Goal: Information Seeking & Learning: Learn about a topic

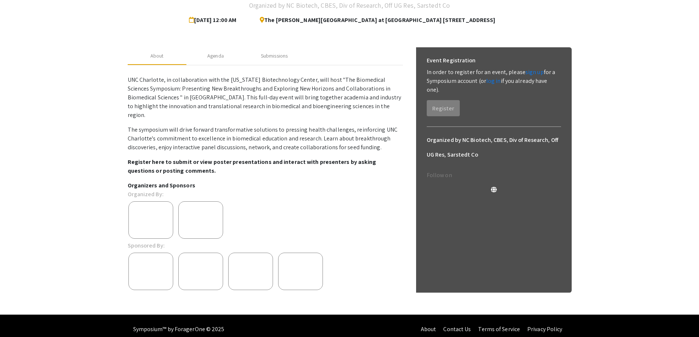
scroll to position [35, 0]
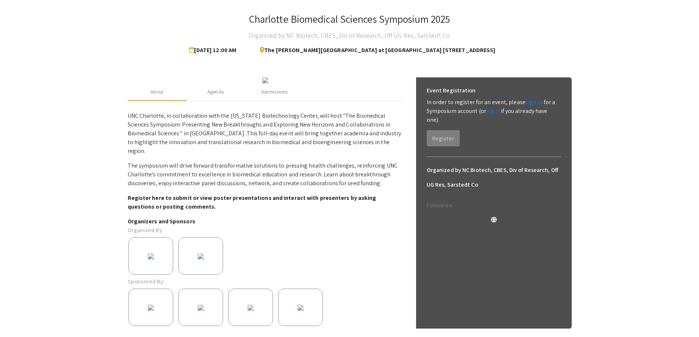
click at [367, 38] on h4 "Organized by NC Biotech, CBES, Div of Research, Off UG Res, Sarstedt Co" at bounding box center [349, 35] width 201 height 15
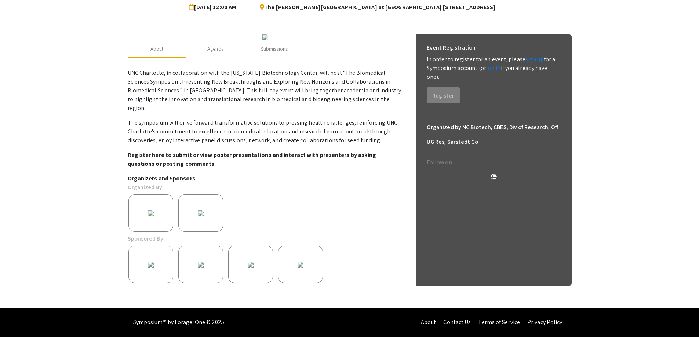
scroll to position [145, 0]
click at [466, 120] on h6 "Organized by NC Biotech, CBES, Div of Research, Off UG Res, Sarstedt Co" at bounding box center [494, 134] width 134 height 29
click at [500, 120] on h6 "Organized by NC Biotech, CBES, Div of Research, Off UG Res, Sarstedt Co" at bounding box center [494, 134] width 134 height 29
click at [196, 206] on img at bounding box center [200, 213] width 15 height 15
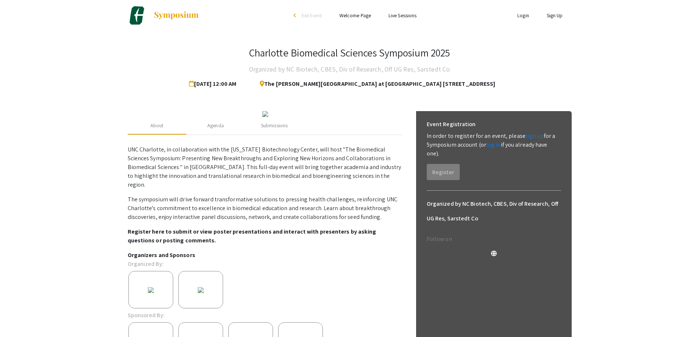
scroll to position [0, 0]
click at [210, 131] on div "Agenda" at bounding box center [215, 127] width 17 height 8
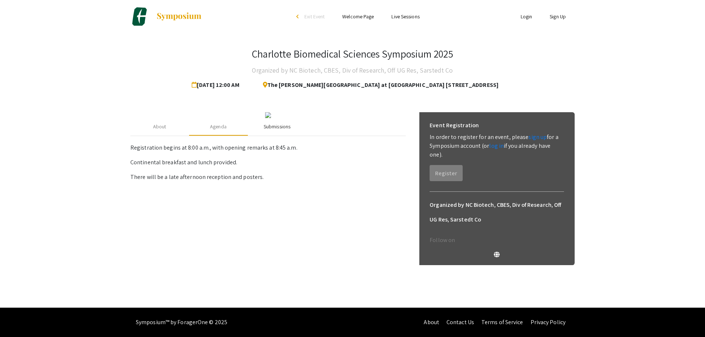
click at [275, 131] on div "Submissions" at bounding box center [277, 127] width 27 height 8
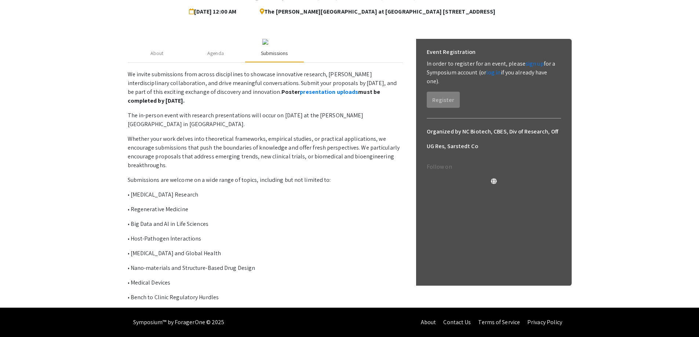
scroll to position [144, 0]
click at [300, 94] on link "presentation uploads" at bounding box center [329, 92] width 58 height 8
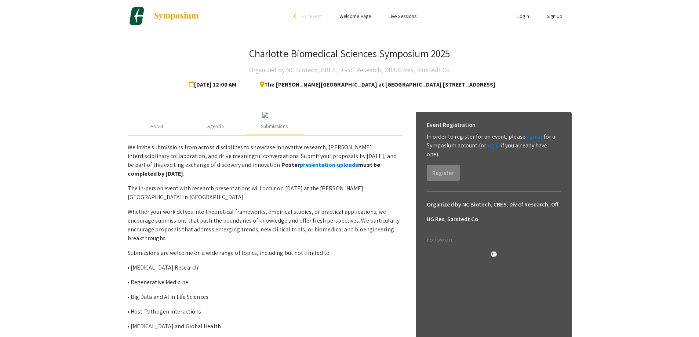
scroll to position [0, 0]
click at [184, 16] on img at bounding box center [176, 16] width 46 height 9
click at [178, 17] on img at bounding box center [176, 16] width 46 height 9
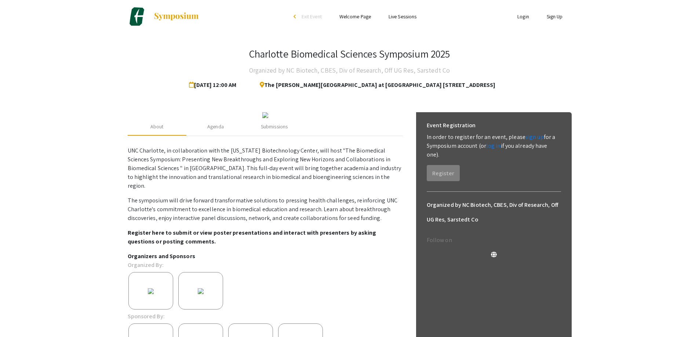
click at [359, 14] on link "Welcome Page" at bounding box center [355, 16] width 32 height 7
click at [354, 16] on link "Welcome Page" at bounding box center [355, 16] width 32 height 7
click at [353, 17] on link "Welcome Page" at bounding box center [355, 16] width 32 height 7
click at [354, 15] on link "Welcome Page" at bounding box center [355, 16] width 32 height 7
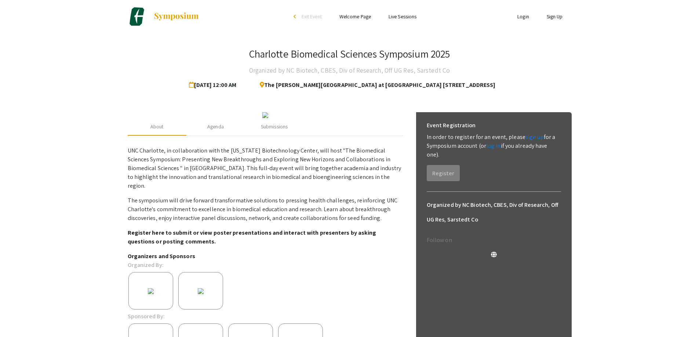
click at [410, 19] on link "Live Sessions" at bounding box center [403, 16] width 28 height 7
click at [306, 13] on li "arrow_back_ios Exit Event" at bounding box center [309, 16] width 42 height 9
click at [351, 17] on link "Welcome Page" at bounding box center [355, 16] width 32 height 7
click at [179, 14] on img at bounding box center [176, 16] width 46 height 9
click at [185, 20] on img at bounding box center [176, 16] width 46 height 9
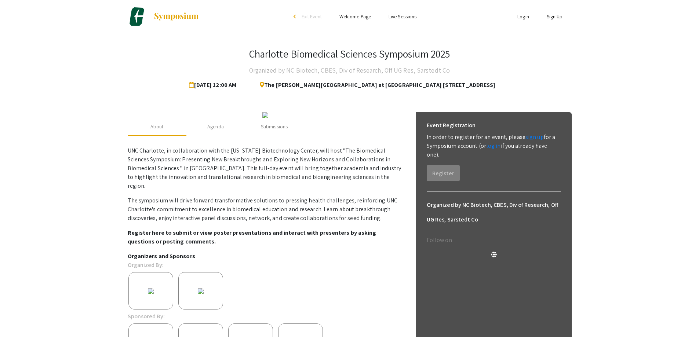
click at [394, 14] on link "Live Sessions" at bounding box center [403, 16] width 28 height 7
click at [355, 14] on link "Welcome Page" at bounding box center [355, 16] width 32 height 7
click at [172, 13] on img at bounding box center [176, 16] width 46 height 9
click at [353, 16] on link "Welcome Page" at bounding box center [355, 16] width 32 height 7
click at [398, 14] on link "Live Sessions" at bounding box center [403, 16] width 28 height 7
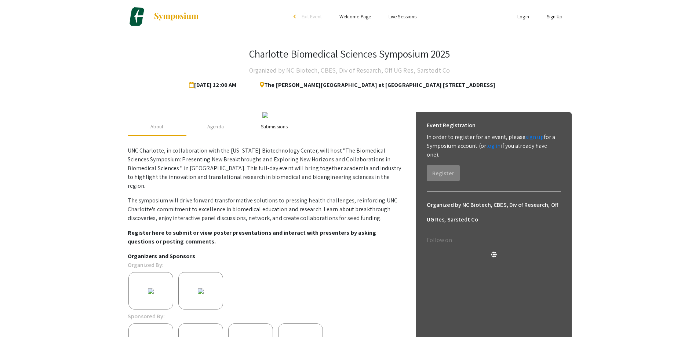
click at [270, 131] on div "Submissions" at bounding box center [274, 127] width 27 height 8
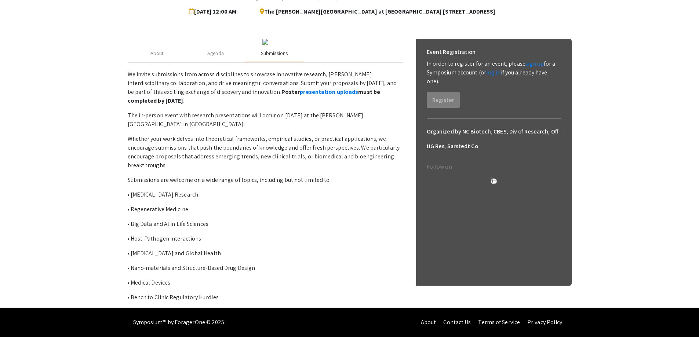
scroll to position [144, 0]
click at [463, 319] on link "Contact Us" at bounding box center [457, 323] width 28 height 8
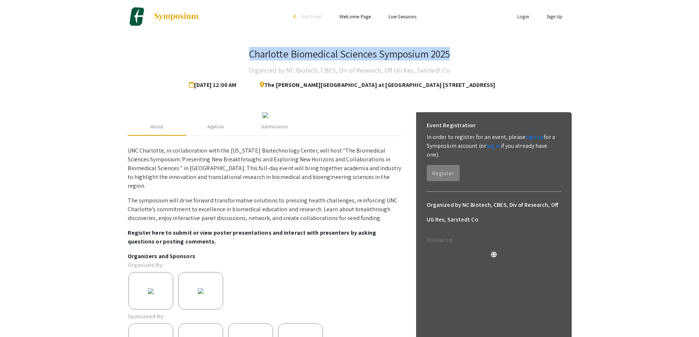
drag, startPoint x: 248, startPoint y: 53, endPoint x: 455, endPoint y: 57, distance: 207.0
click at [455, 57] on div "Charlotte Biomedical Sciences Symposium 2025 Organized by NC Biotech, CBES, Div…" at bounding box center [350, 70] width 444 height 45
copy h3 "Charlotte Biomedical Sciences Symposium 2025"
